Goal: Task Accomplishment & Management: Use online tool/utility

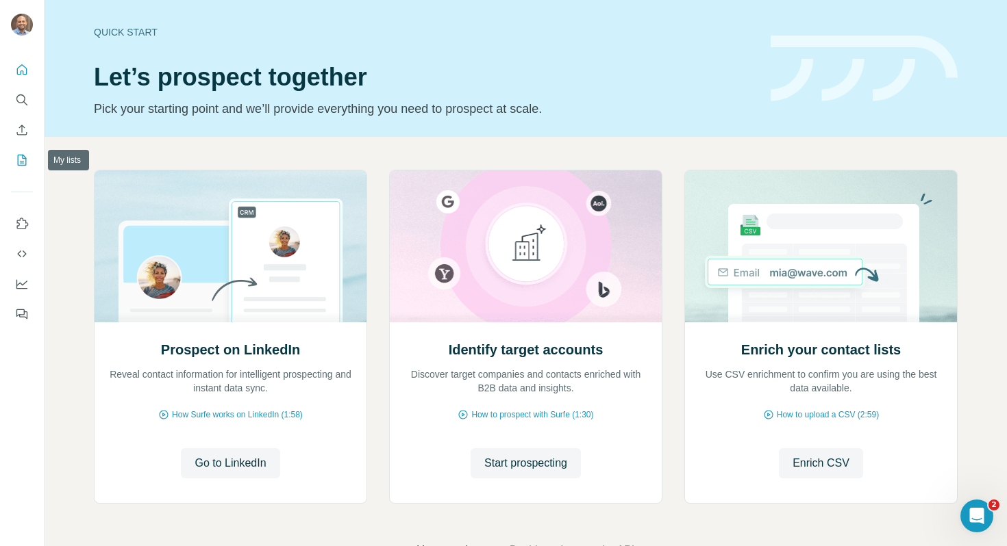
click at [21, 157] on icon "My lists" at bounding box center [22, 160] width 14 height 14
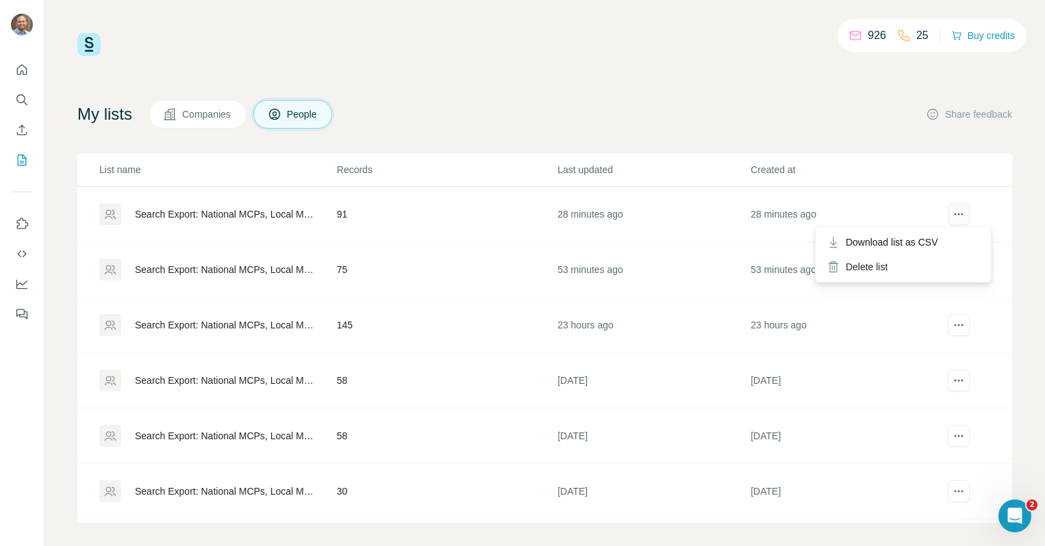
click at [952, 212] on icon "actions" at bounding box center [959, 214] width 14 height 14
click at [957, 213] on button "actions" at bounding box center [959, 214] width 22 height 22
click at [952, 212] on icon "actions" at bounding box center [959, 214] width 14 height 14
click at [926, 242] on span "Download list as CSV" at bounding box center [892, 243] width 92 height 14
